Goal: Information Seeking & Learning: Learn about a topic

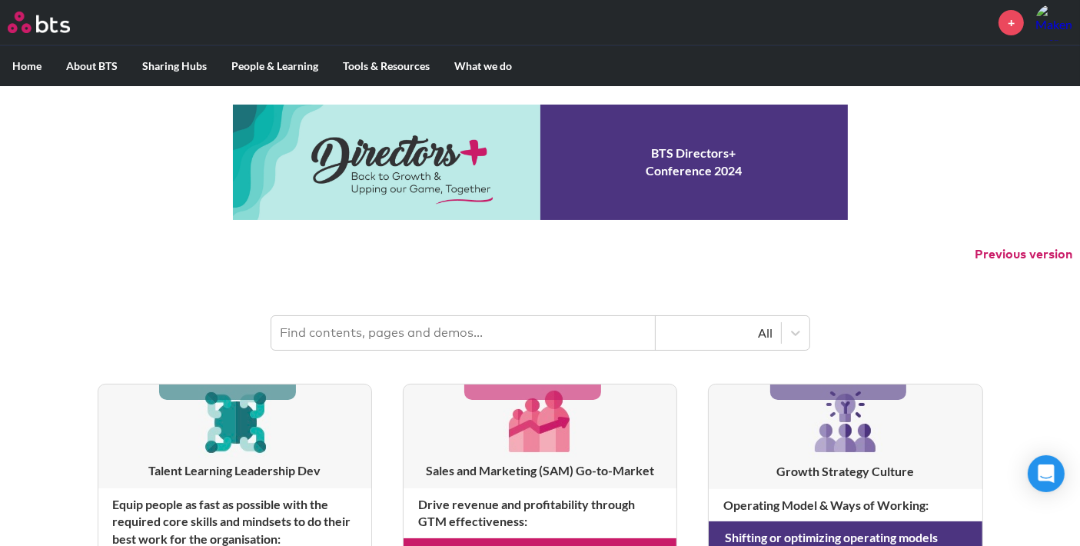
click at [508, 340] on input "text" at bounding box center [463, 333] width 385 height 34
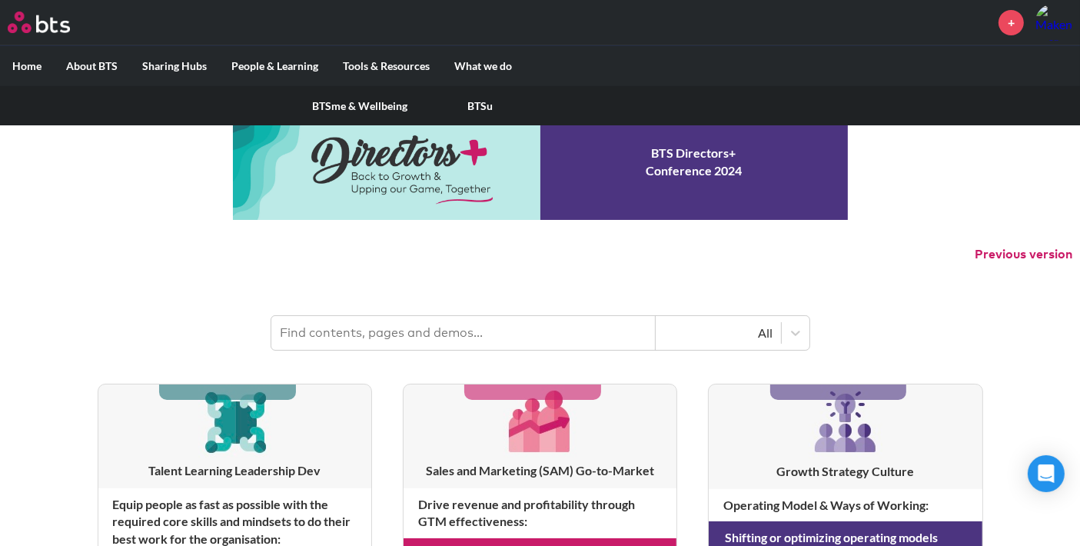
scroll to position [8, 0]
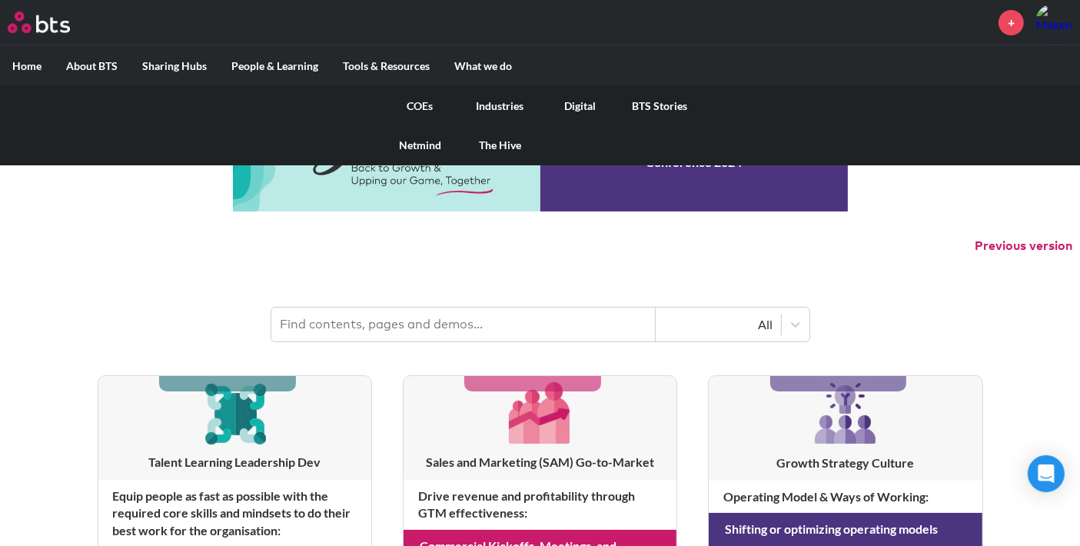
click at [421, 103] on link "COEs" at bounding box center [421, 106] width 80 height 40
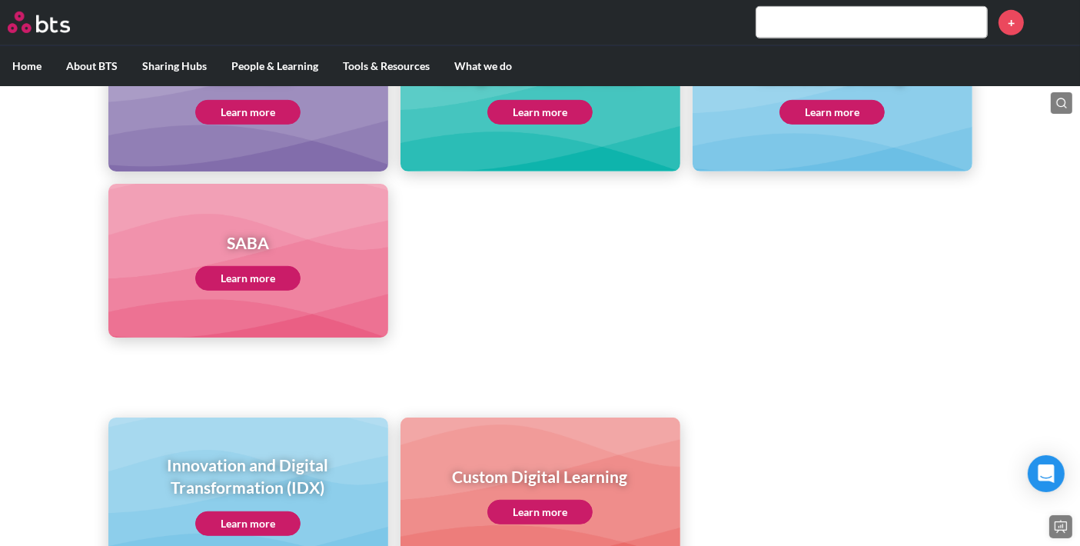
scroll to position [864, 0]
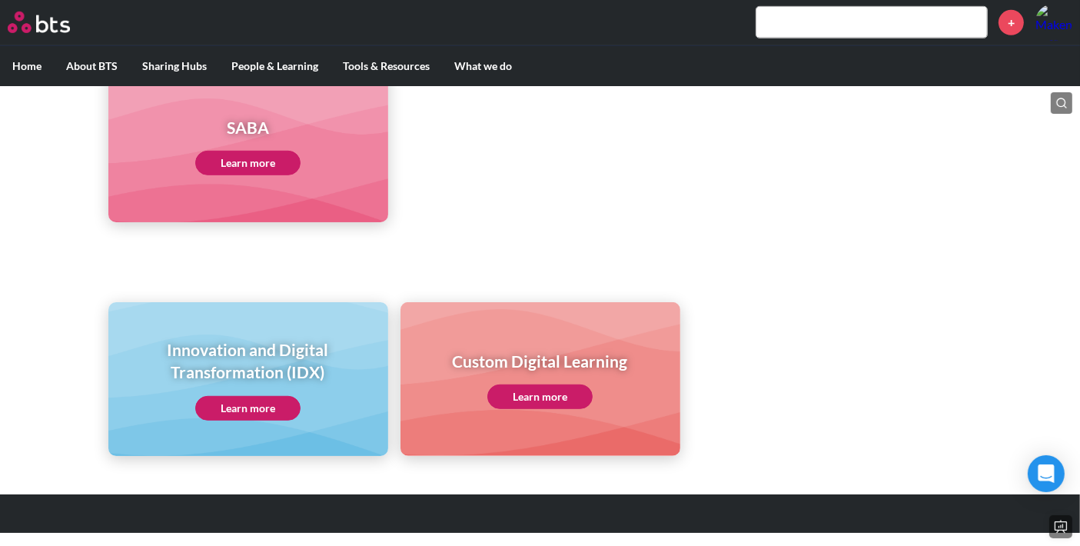
click at [272, 402] on link "Learn more" at bounding box center [247, 408] width 105 height 25
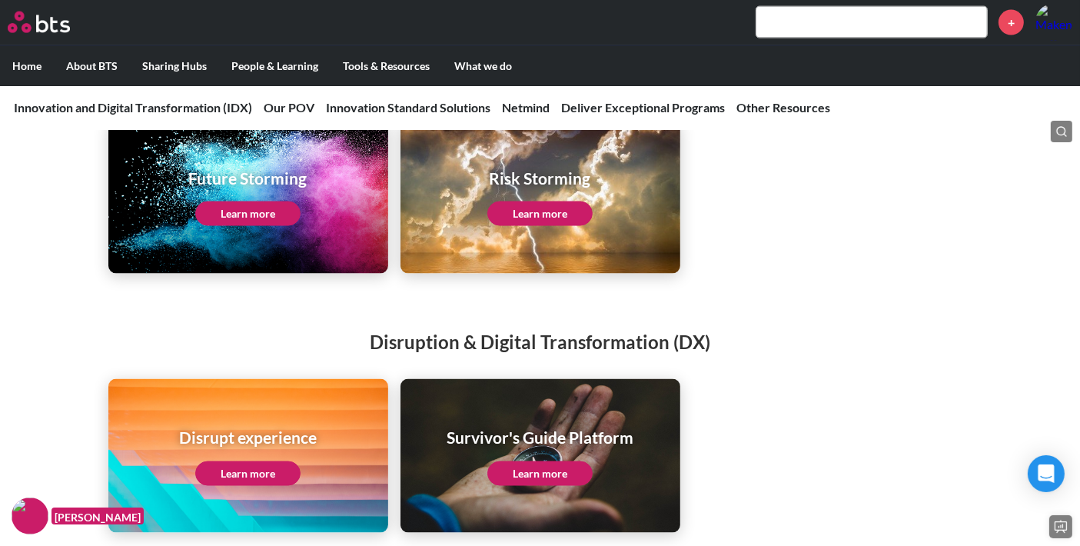
scroll to position [2272, 0]
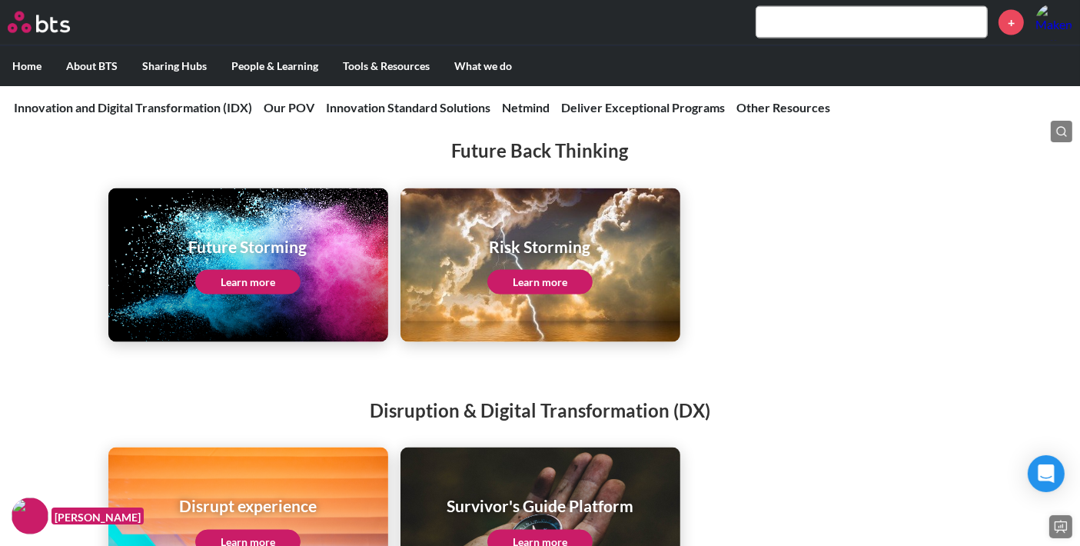
click at [731, 305] on ul "Future Storming Learn more Risk Storming Learn more" at bounding box center [540, 265] width 864 height 154
click at [257, 293] on link "Learn more" at bounding box center [247, 282] width 105 height 25
click at [524, 276] on div "Risk Storming Learn more" at bounding box center [540, 264] width 105 height 59
click at [538, 256] on h1 "Risk Storming" at bounding box center [540, 246] width 105 height 22
click at [521, 290] on link "Learn more" at bounding box center [540, 282] width 105 height 25
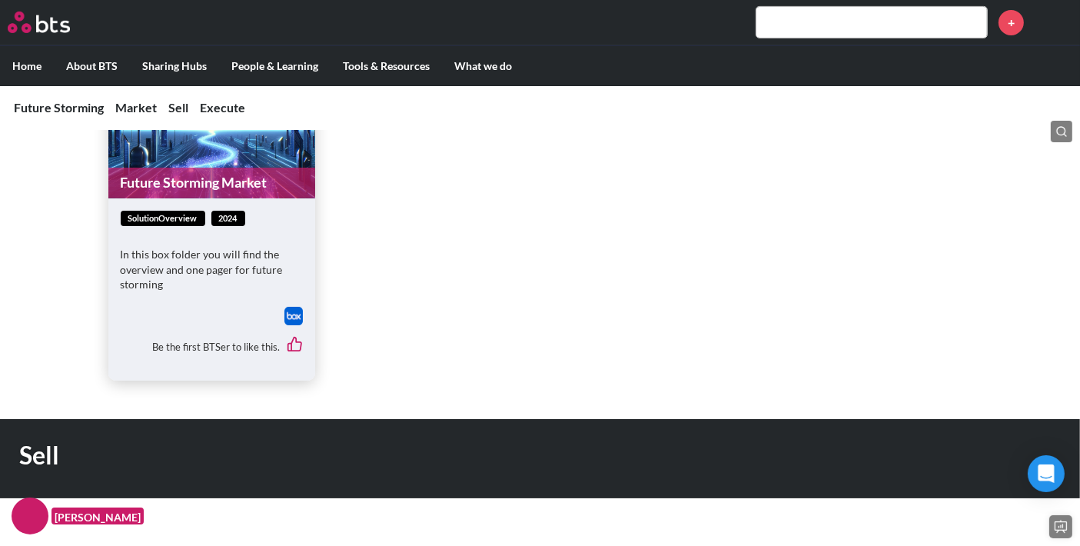
scroll to position [598, 0]
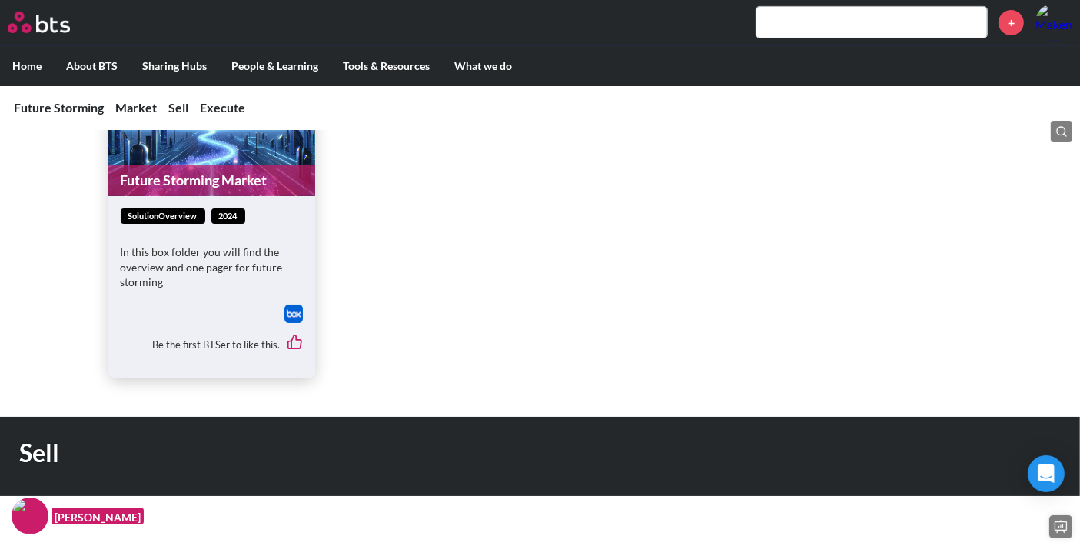
click at [188, 177] on link "Future Storming Market" at bounding box center [211, 180] width 207 height 30
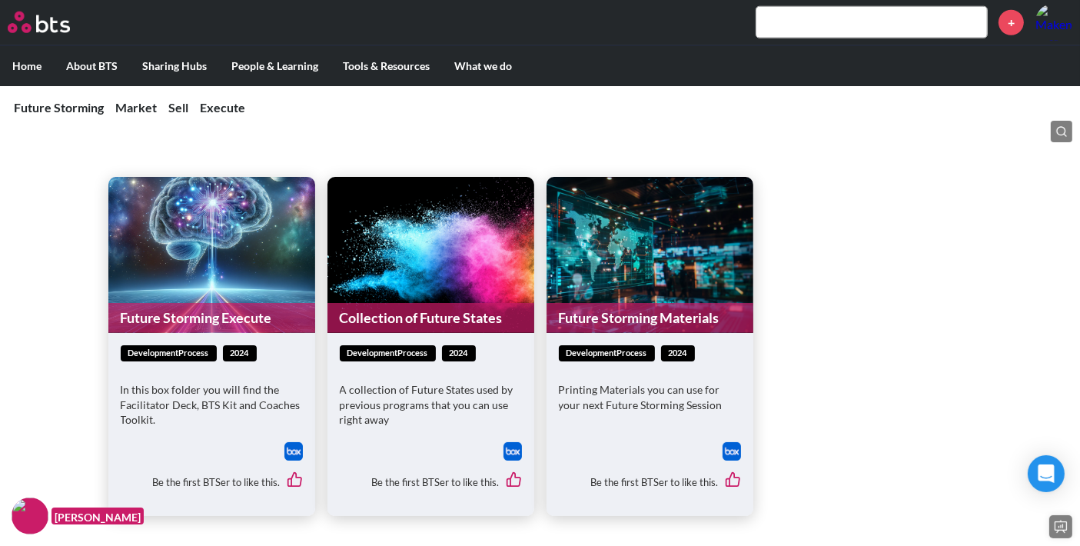
scroll to position [1513, 0]
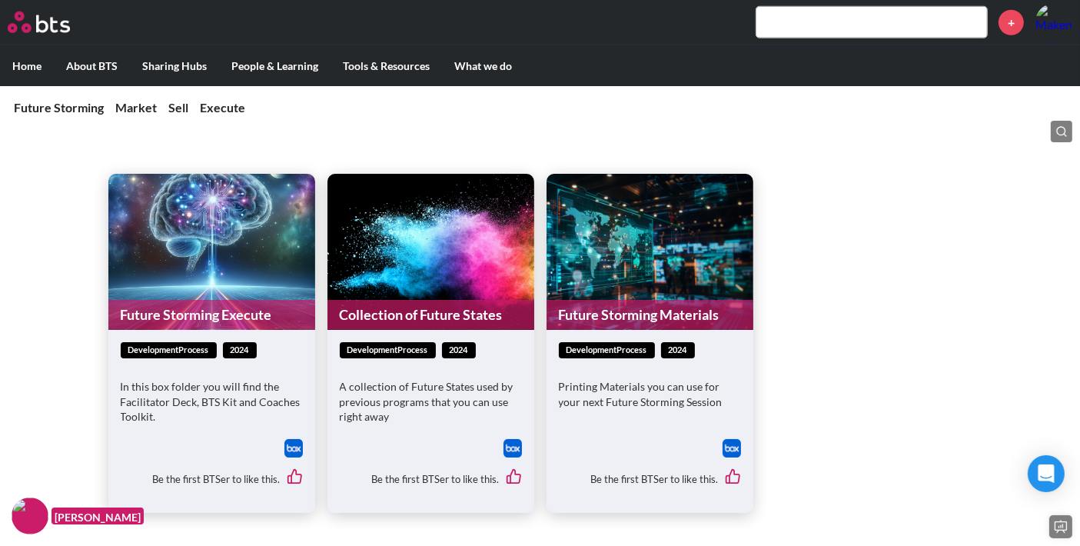
click at [610, 321] on link "Future Storming Materials" at bounding box center [650, 315] width 207 height 30
click at [784, 352] on ul "Future Storming Execute developmentProcess 2024 In this box folder you will fin…" at bounding box center [540, 343] width 864 height 338
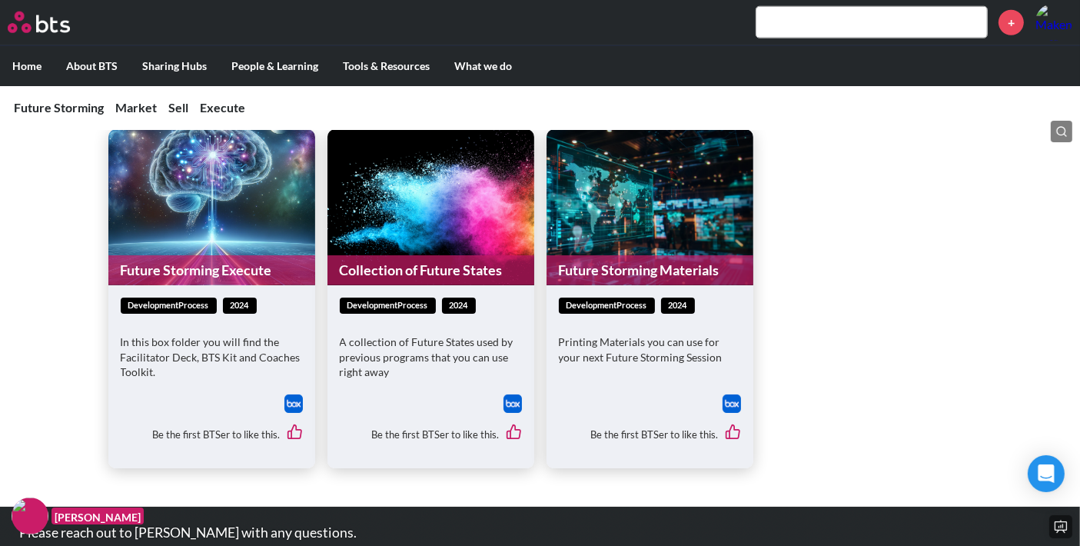
scroll to position [1557, 0]
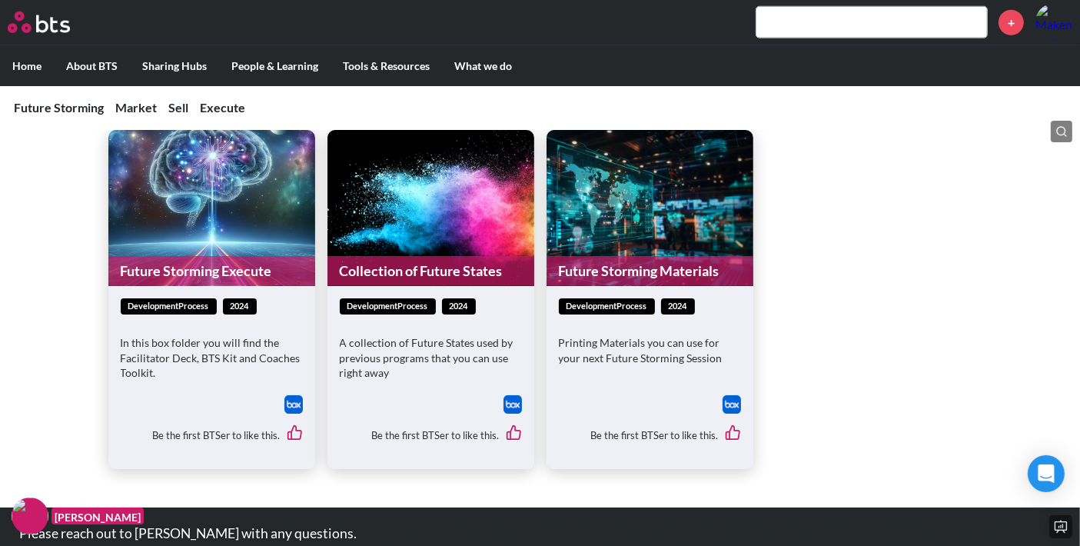
click at [212, 275] on link "Future Storming Execute" at bounding box center [211, 271] width 207 height 30
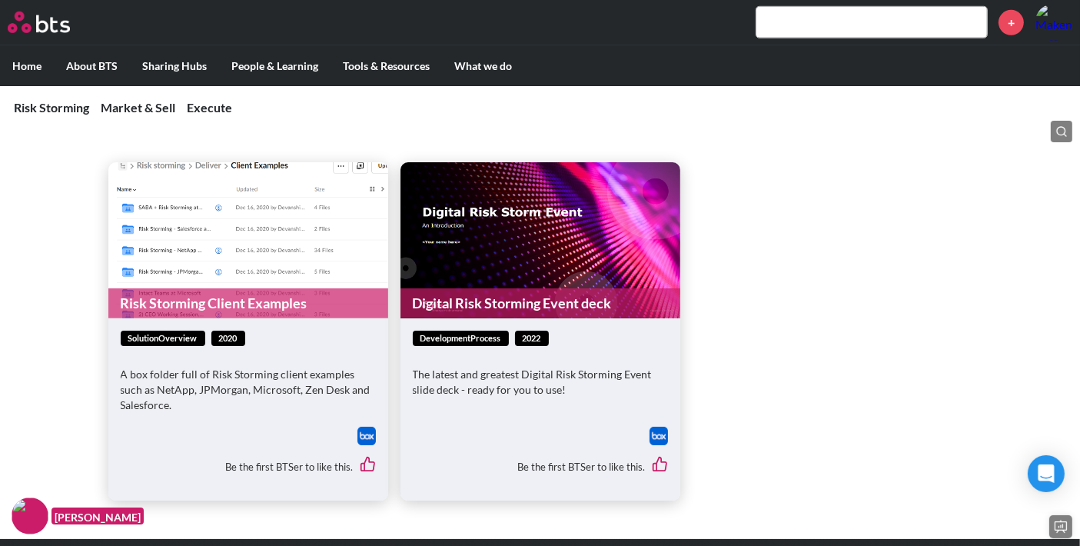
scroll to position [1167, 0]
